Goal: Information Seeking & Learning: Learn about a topic

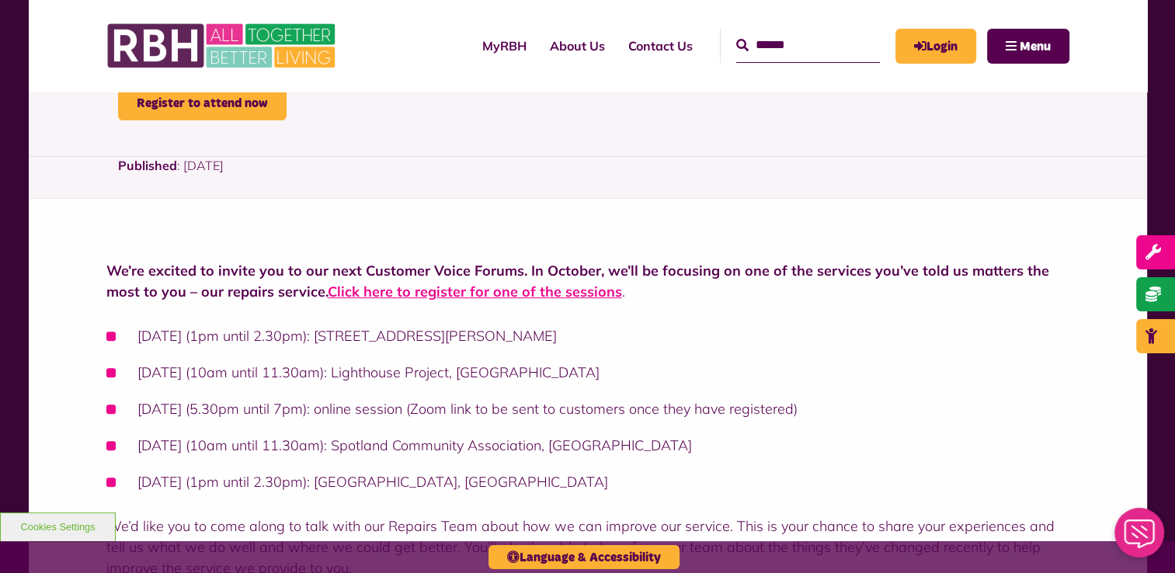
scroll to position [544, 0]
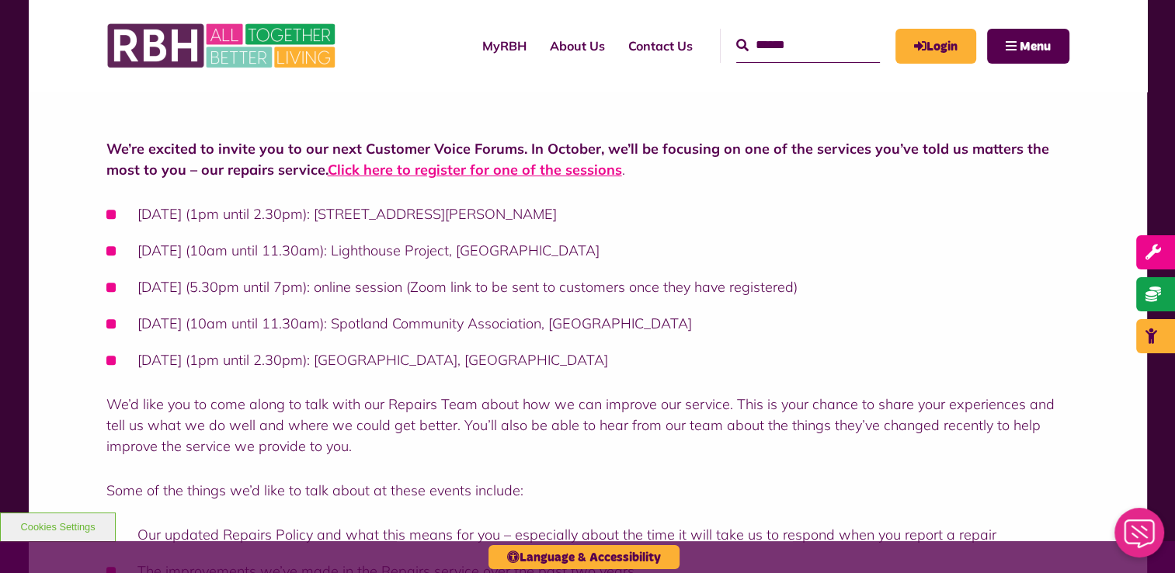
click at [695, 338] on ul "[DATE] (1pm until 2.30pm): [STREET_ADDRESS][PERSON_NAME] [DATE] (10am until 11.…" at bounding box center [587, 287] width 963 height 167
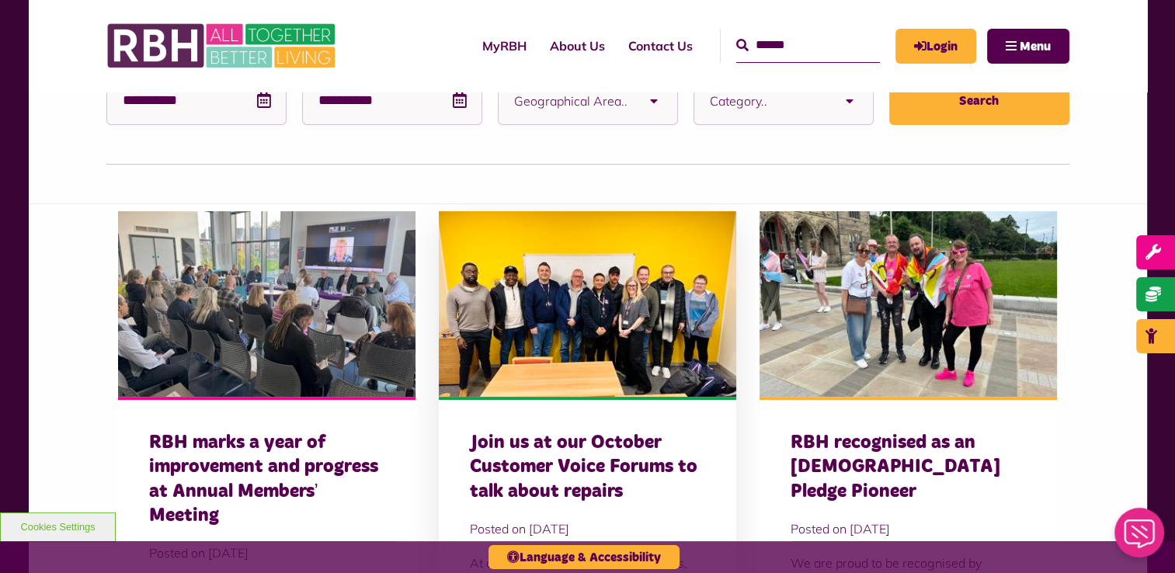
scroll to position [388, 0]
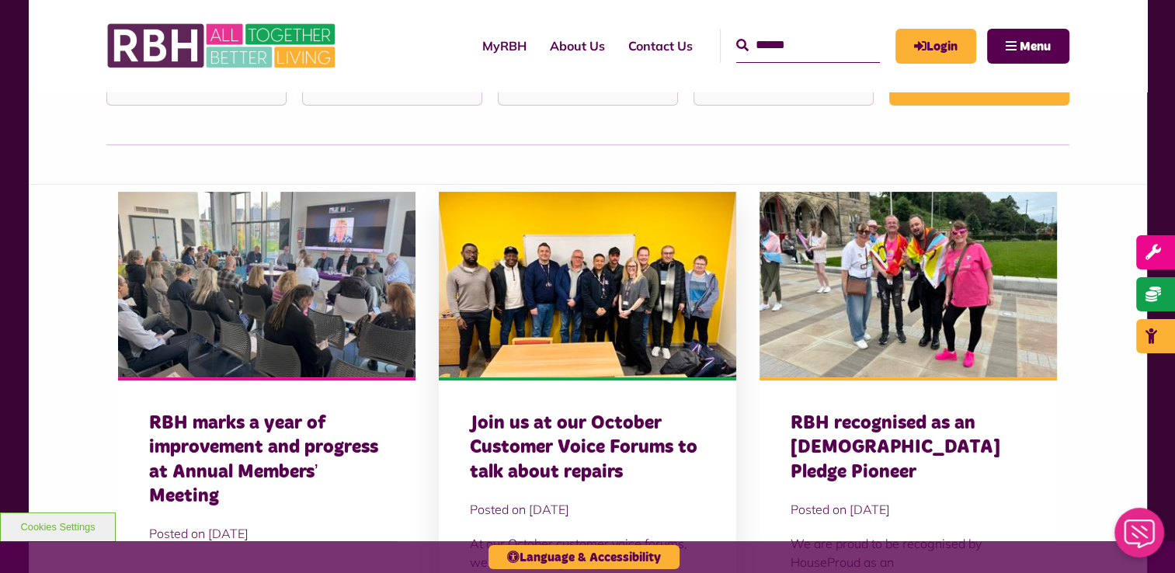
click at [568, 333] on img at bounding box center [588, 285] width 298 height 186
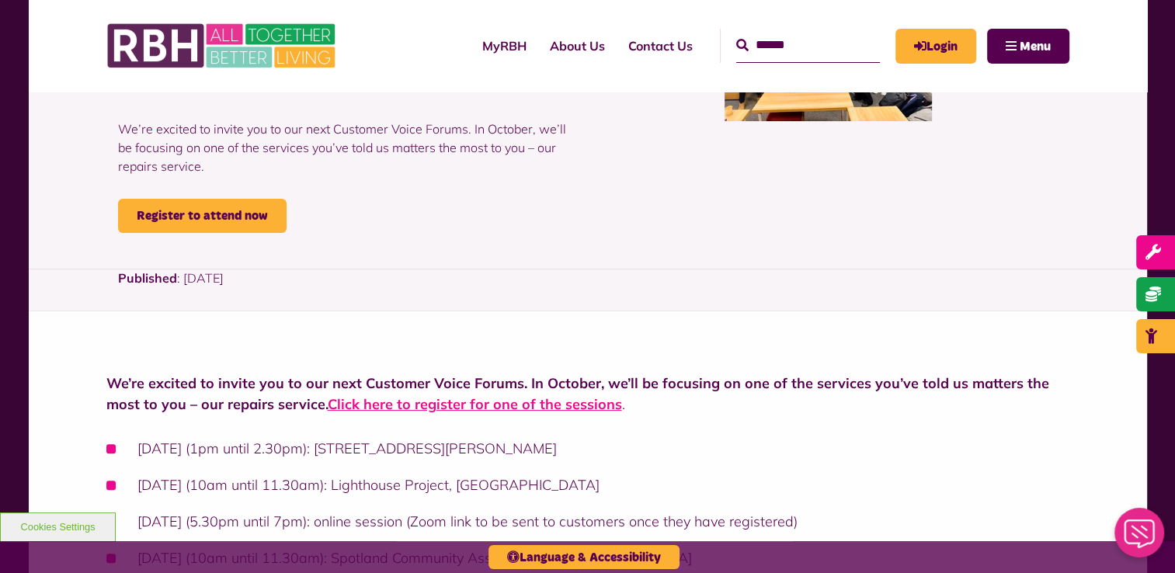
scroll to position [311, 0]
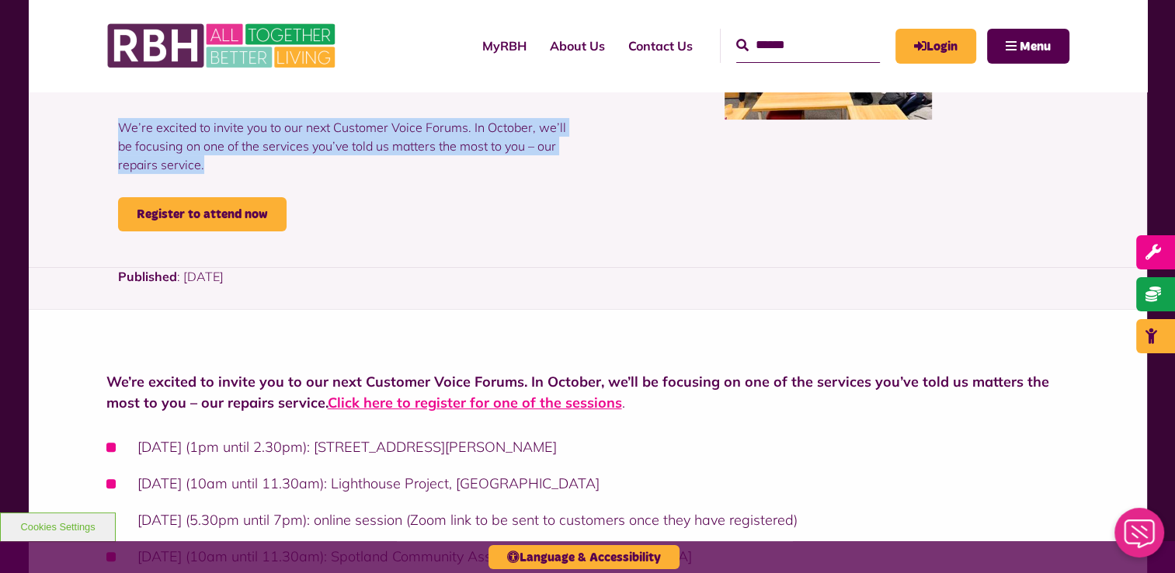
drag, startPoint x: 228, startPoint y: 161, endPoint x: 106, endPoint y: 132, distance: 125.3
click at [106, 132] on div "Join us at our October Customer Voice Forums to talk about repairs We’re excite…" at bounding box center [347, 41] width 482 height 379
copy p "We’re excited to invite you to our next Customer Voice Forums. In October, we’l…"
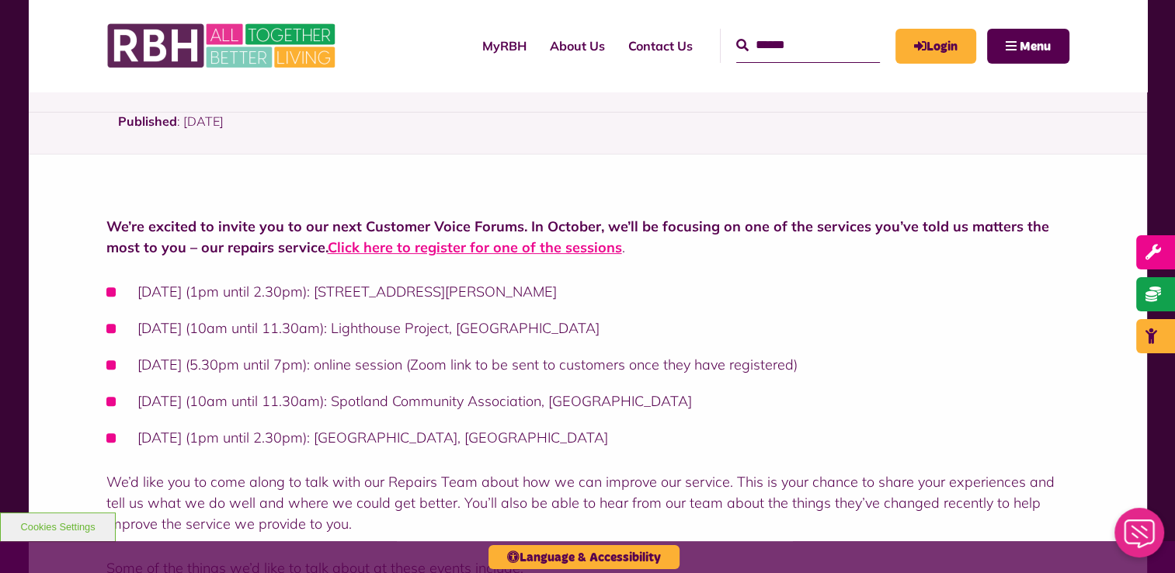
scroll to position [155, 0]
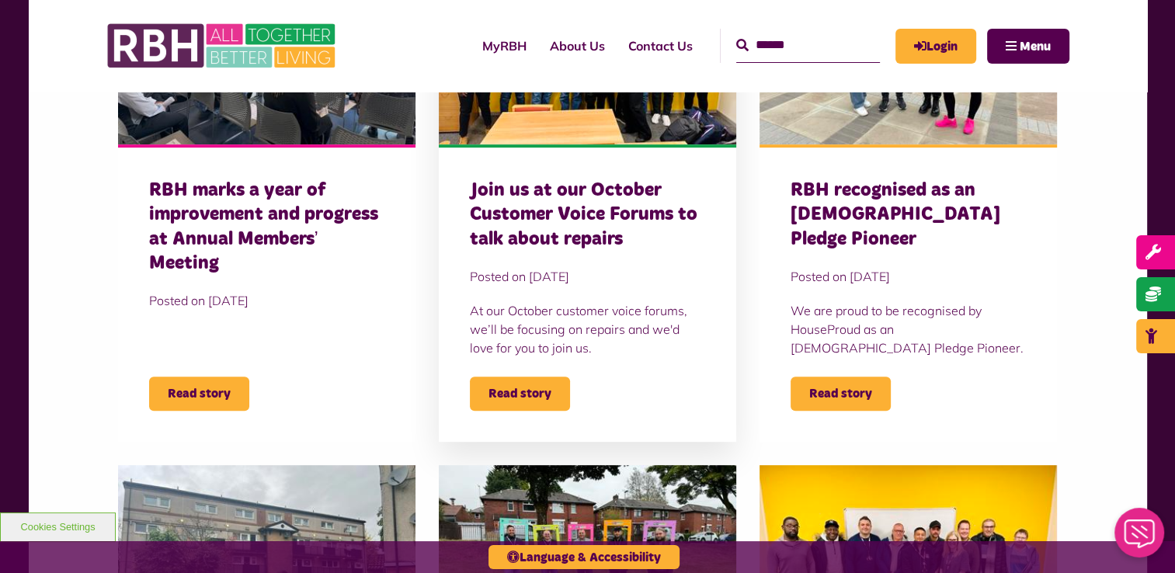
click at [519, 314] on p "At our October customer voice forums, we’ll be focusing on repairs and we'd lov…" at bounding box center [587, 329] width 235 height 56
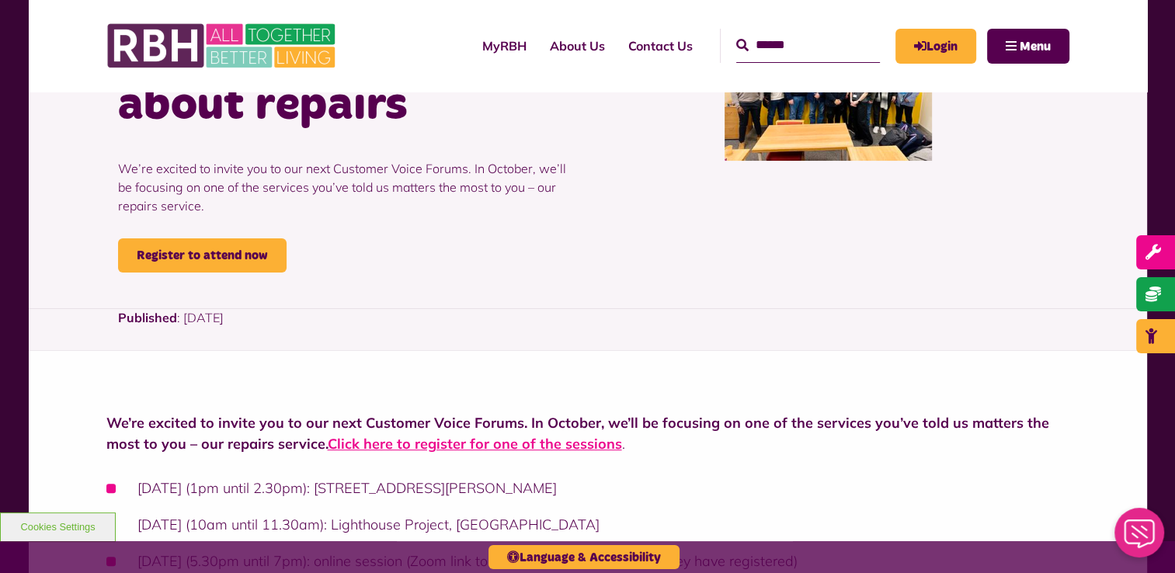
scroll to position [78, 0]
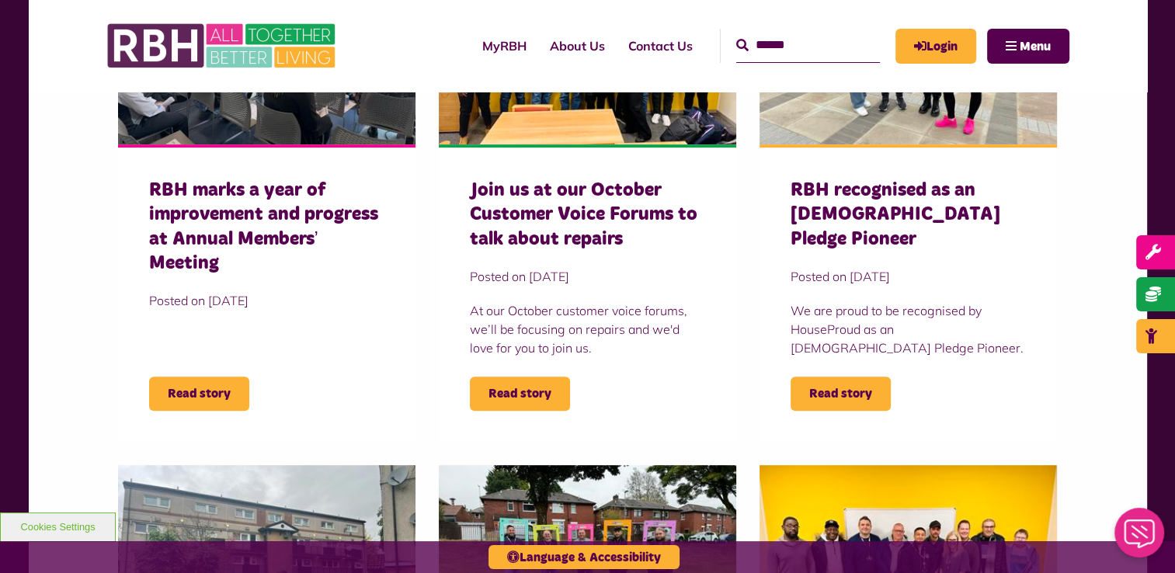
scroll to position [622, 0]
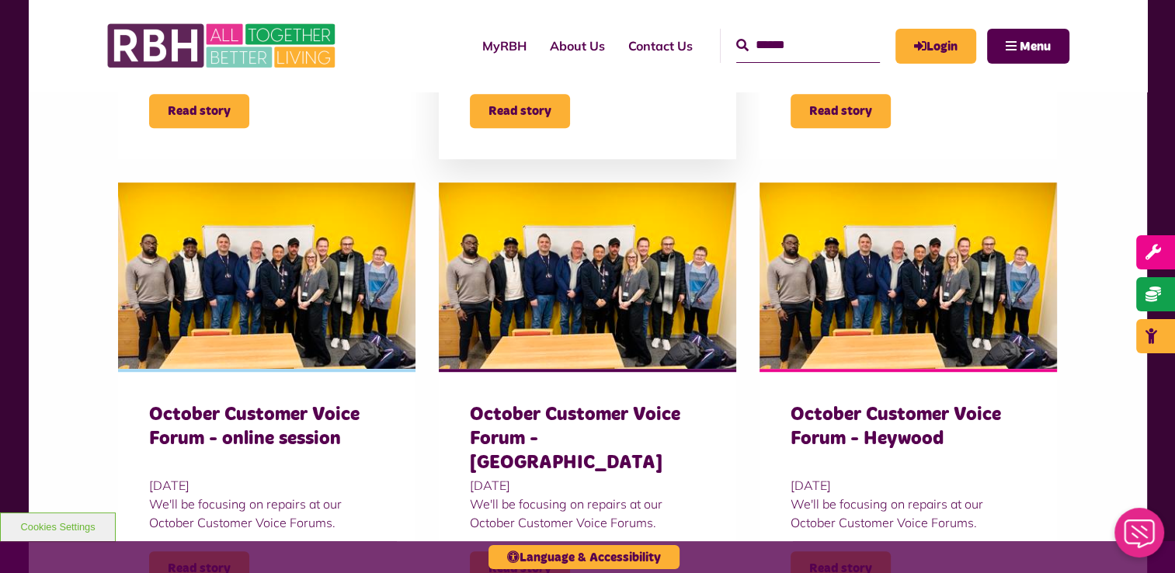
scroll to position [622, 0]
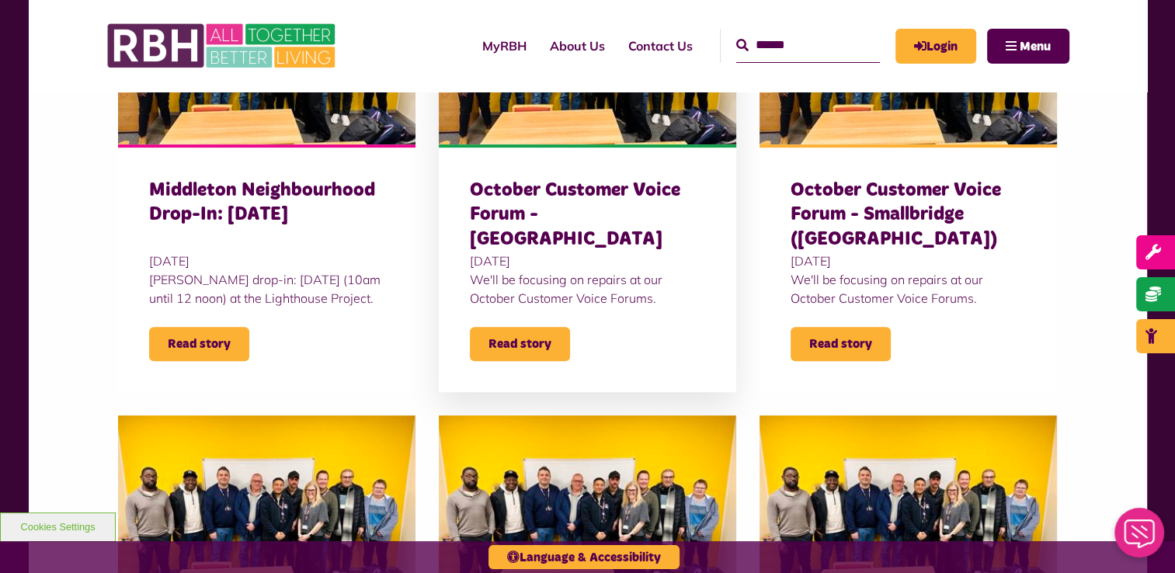
click at [581, 210] on h3 "October Customer Voice Forum - [GEOGRAPHIC_DATA]" at bounding box center [587, 215] width 235 height 73
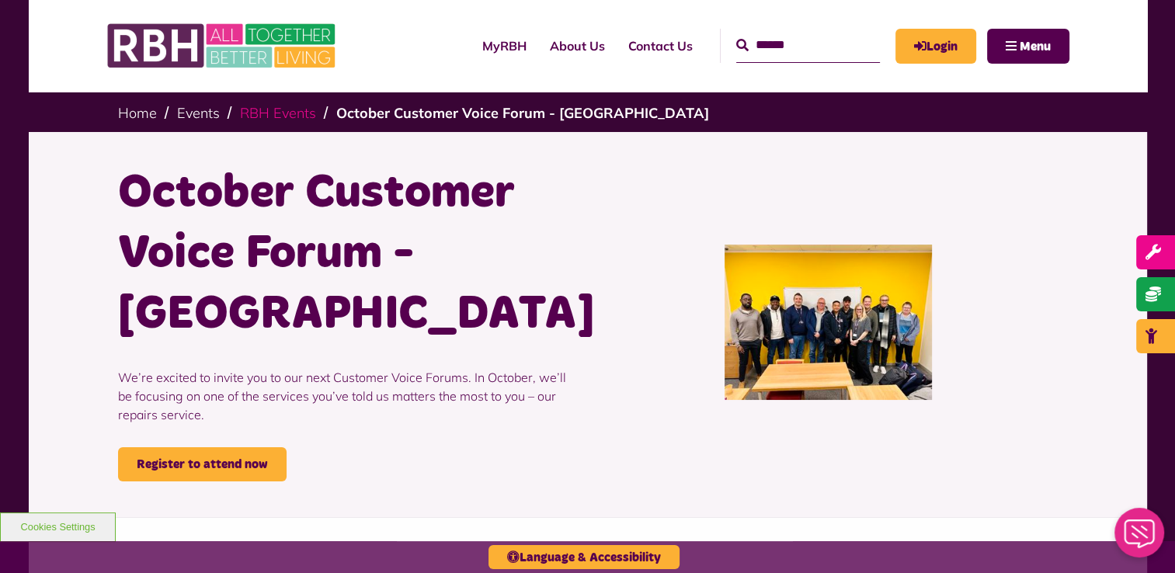
click at [301, 108] on link "RBH Events" at bounding box center [278, 113] width 76 height 18
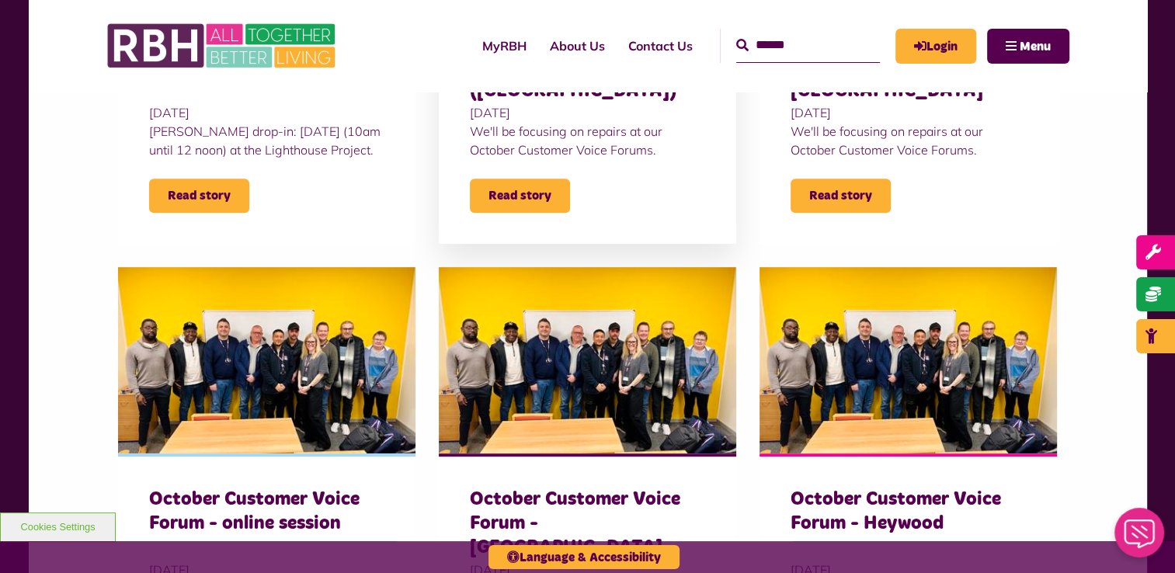
scroll to position [466, 0]
